Goal: Find specific page/section: Find specific page/section

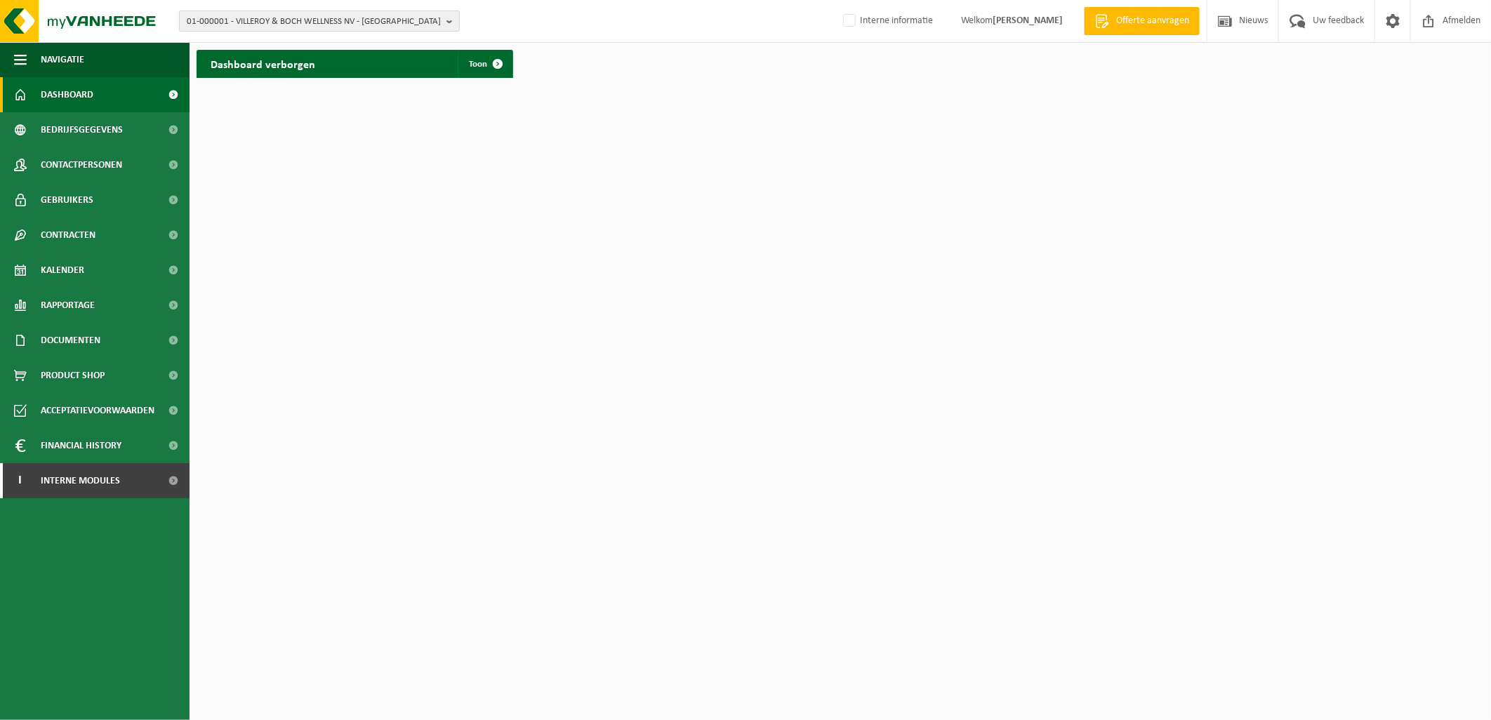
click at [272, 11] on button "01-000001 - VILLEROY & BOCH WELLNESS NV - ROESELARE" at bounding box center [319, 21] width 281 height 21
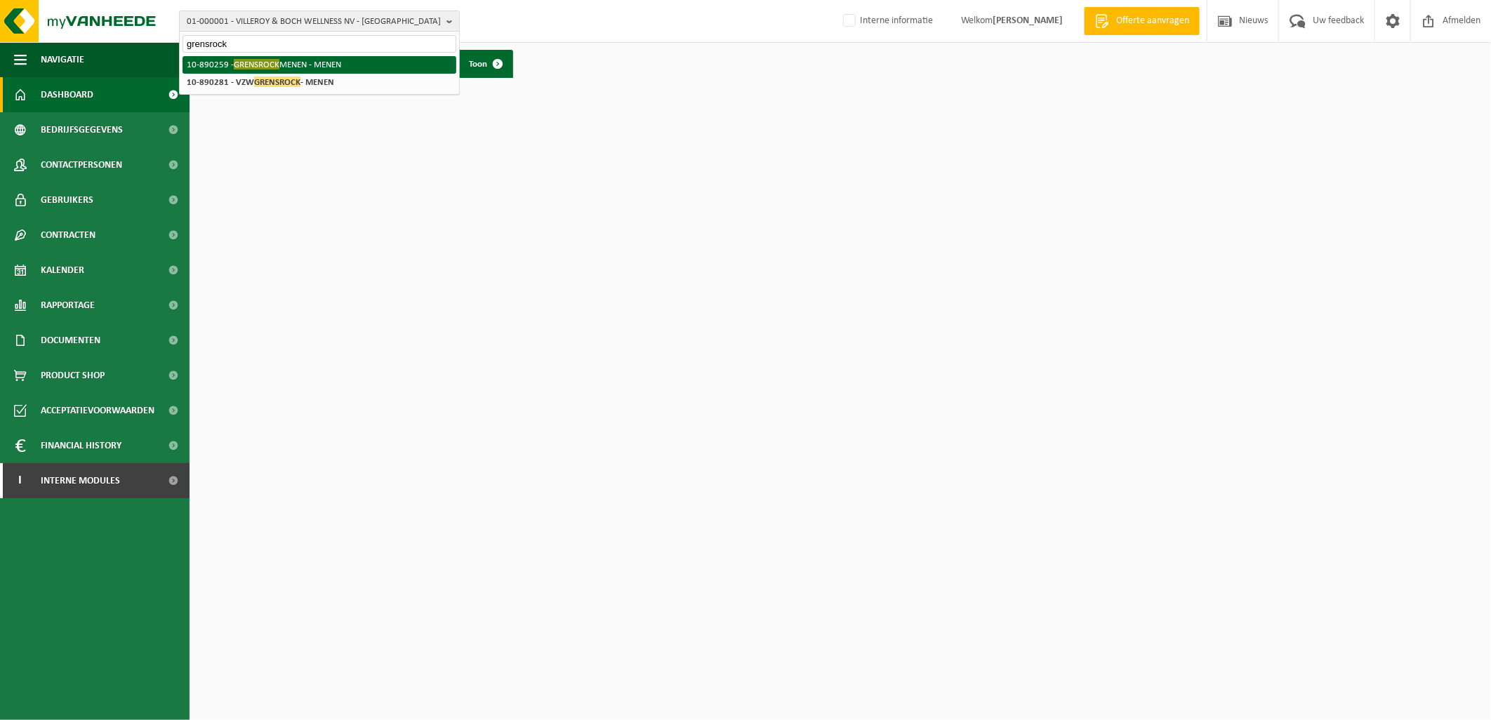
type input "grensrock"
click at [256, 61] on span "GRENSROCK" at bounding box center [257, 64] width 46 height 11
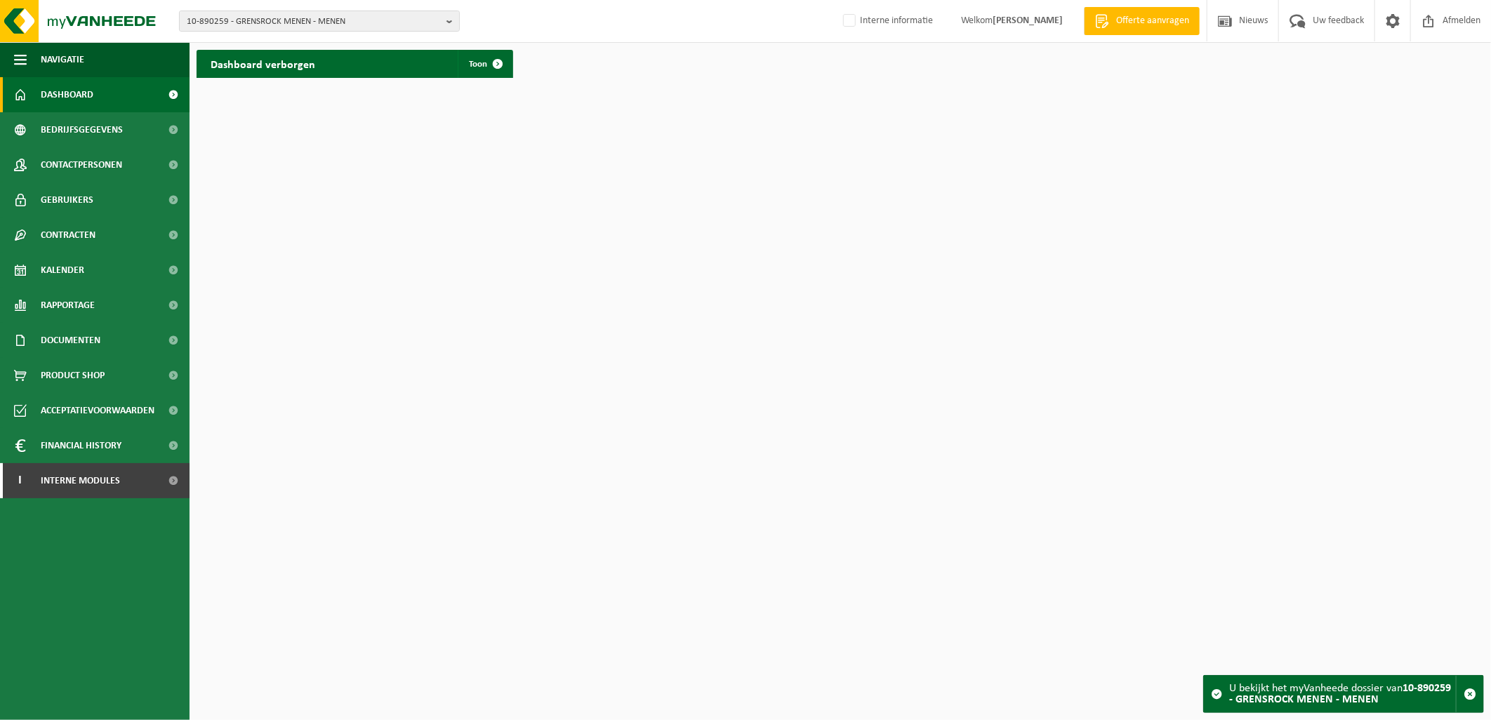
click at [295, 71] on h2 "Dashboard verborgen" at bounding box center [263, 63] width 133 height 27
click at [488, 70] on span at bounding box center [498, 64] width 28 height 28
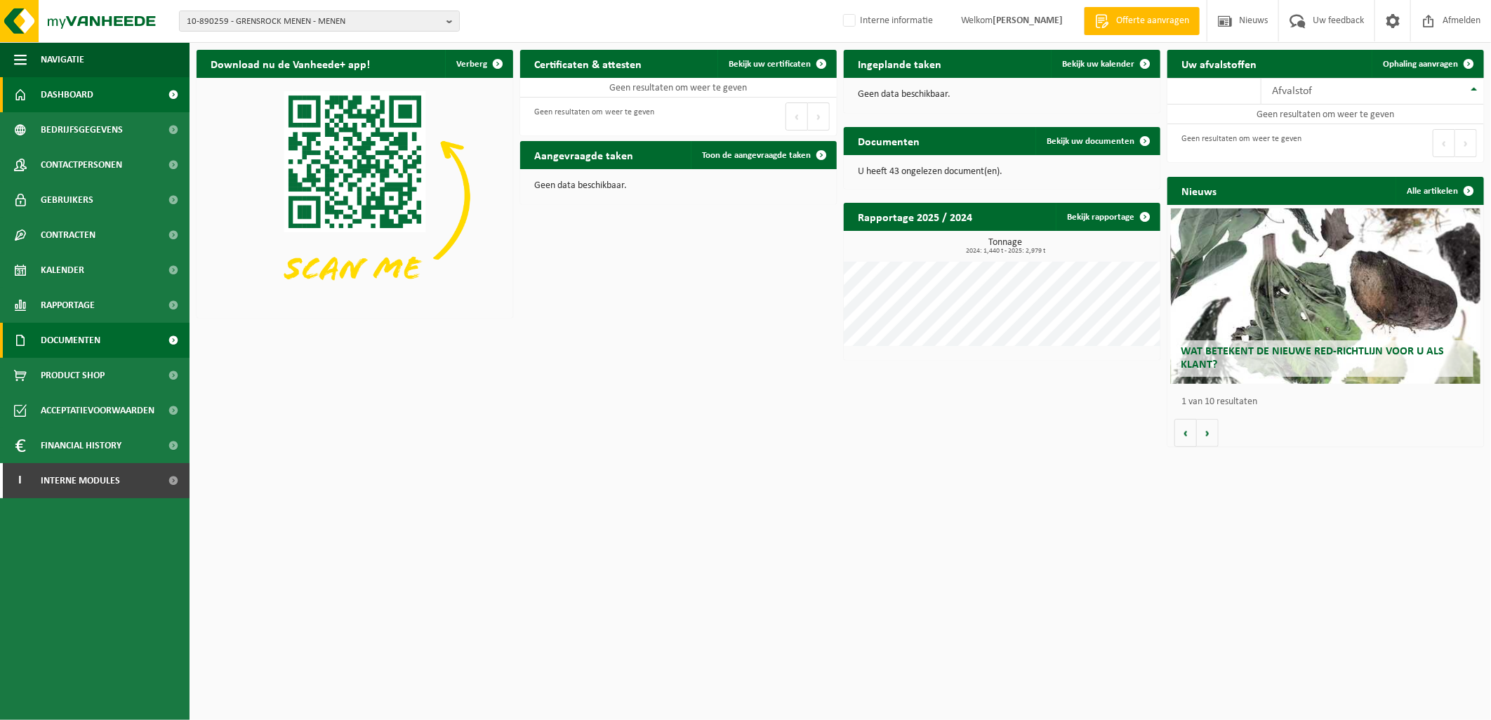
click at [69, 339] on span "Documenten" at bounding box center [71, 340] width 60 height 35
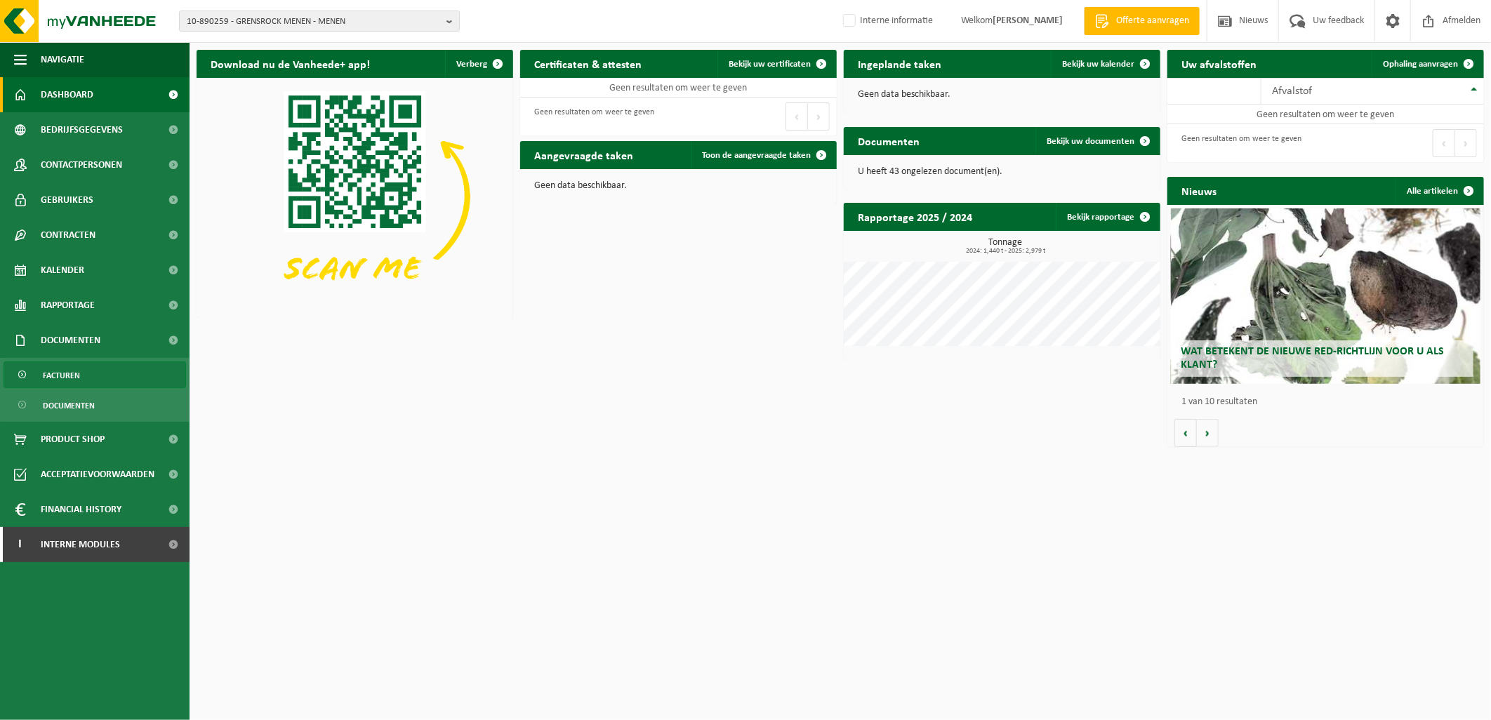
click at [59, 374] on span "Facturen" at bounding box center [61, 375] width 37 height 27
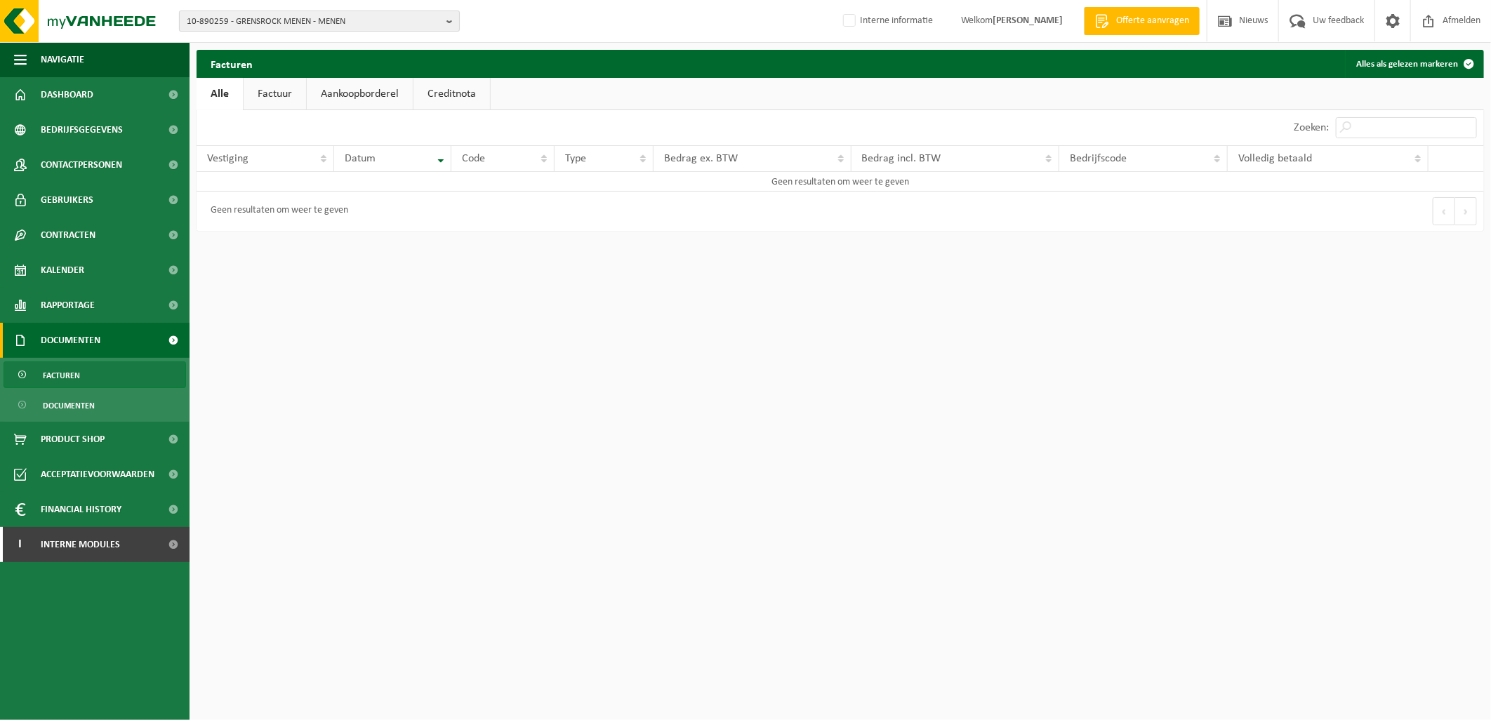
click at [300, 28] on span "10-890259 - GRENSROCK MENEN - MENEN" at bounding box center [314, 21] width 254 height 21
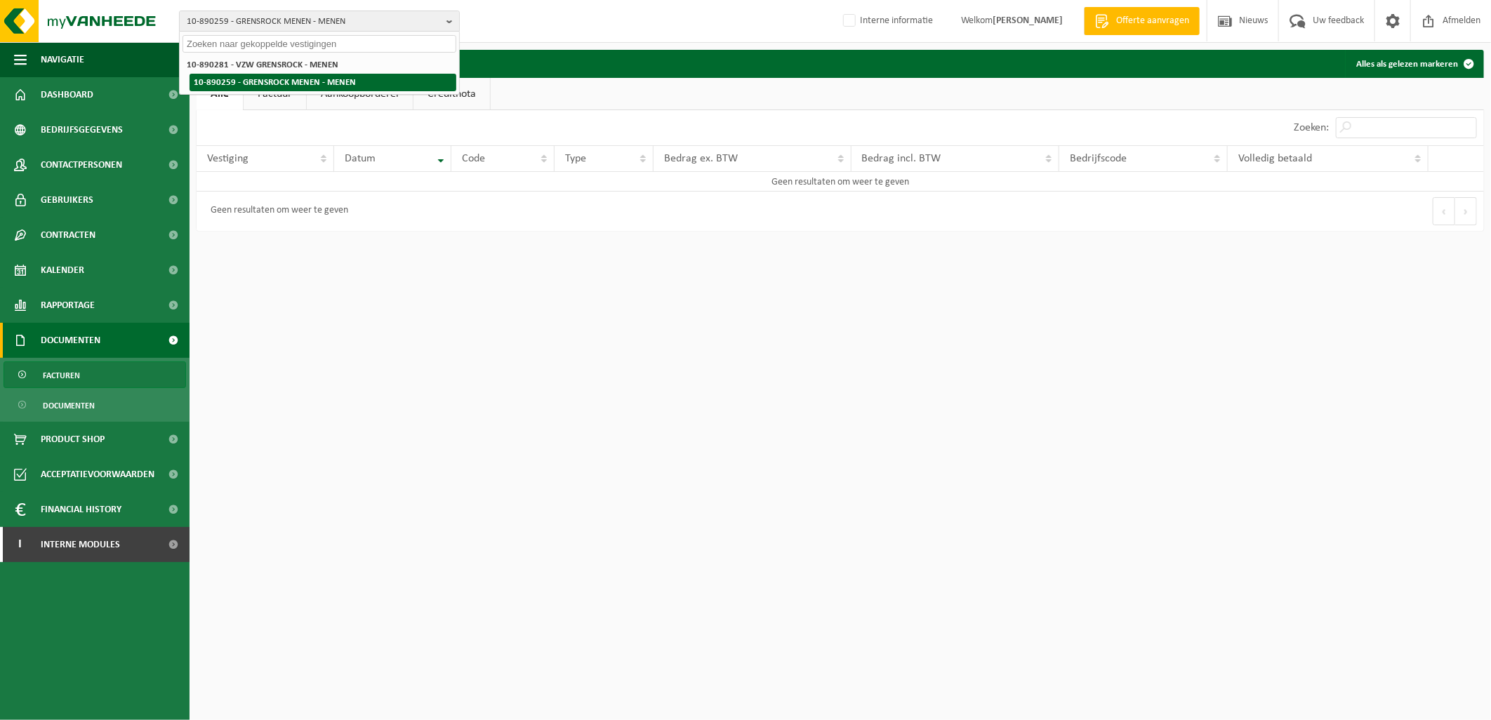
click at [286, 82] on li "10-890259 - GRENSROCK MENEN - MENEN" at bounding box center [322, 83] width 267 height 18
click at [318, 87] on li "10-890259 - GRENSROCK MENEN - MENEN" at bounding box center [322, 83] width 267 height 18
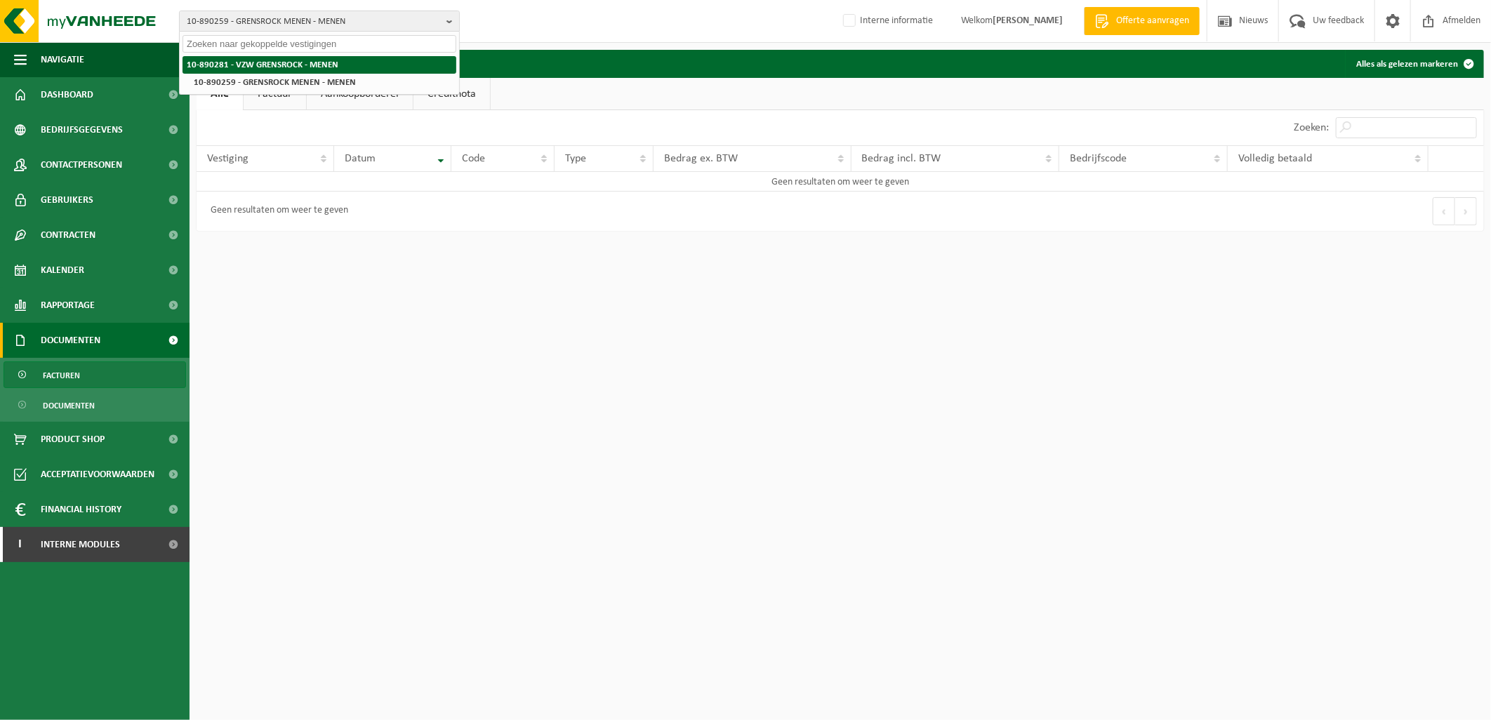
click at [291, 65] on strong "10-890281 - VZW GRENSROCK - MENEN" at bounding box center [263, 64] width 152 height 9
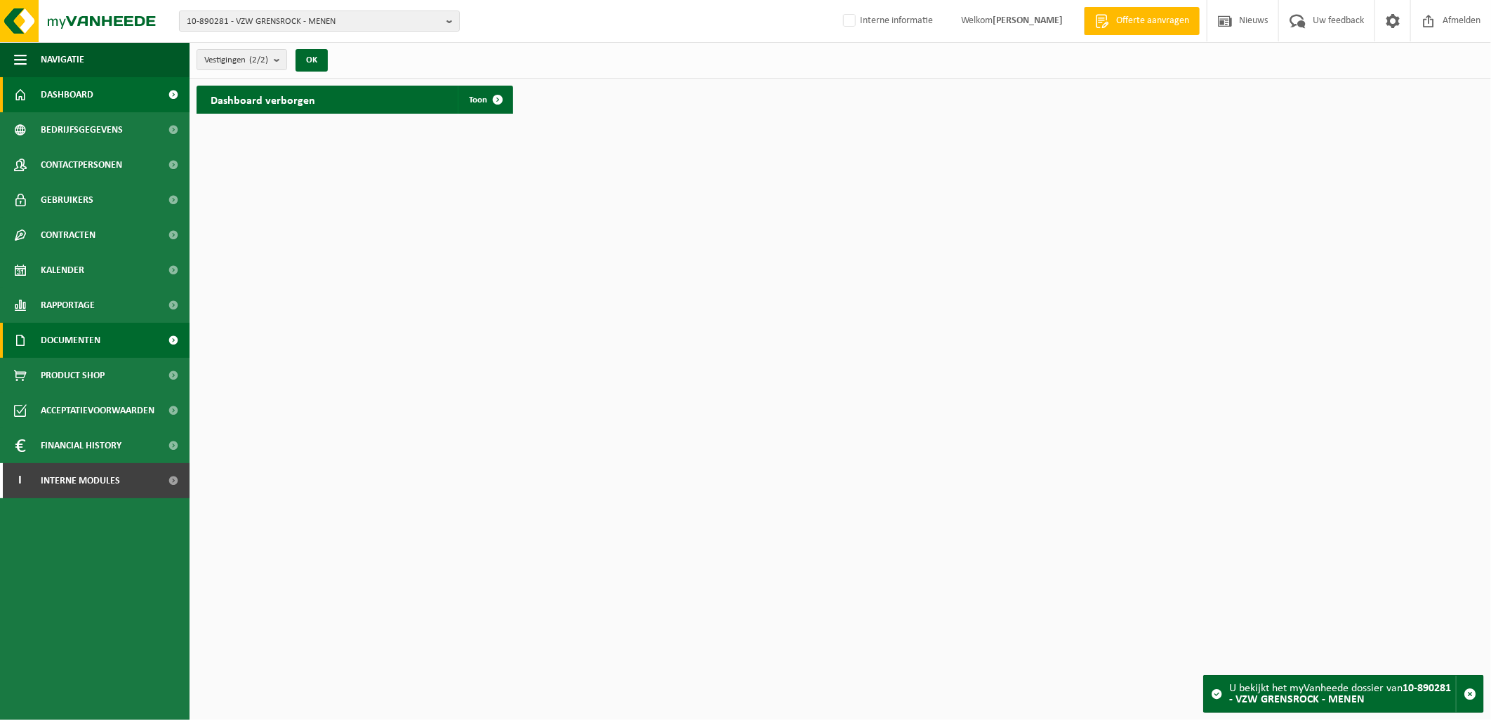
click at [101, 328] on link "Documenten" at bounding box center [94, 340] width 189 height 35
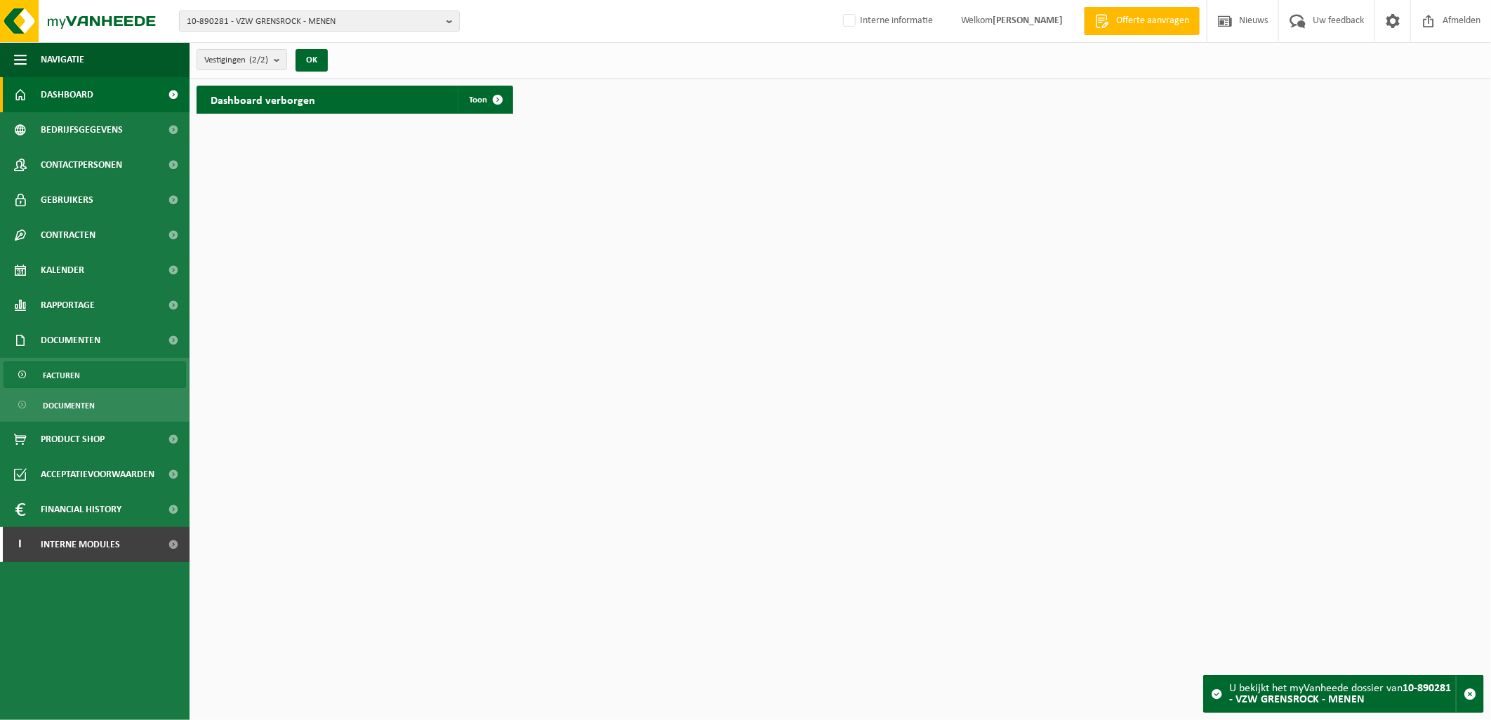
click at [67, 374] on span "Facturen" at bounding box center [61, 375] width 37 height 27
